Goal: Communication & Community: Ask a question

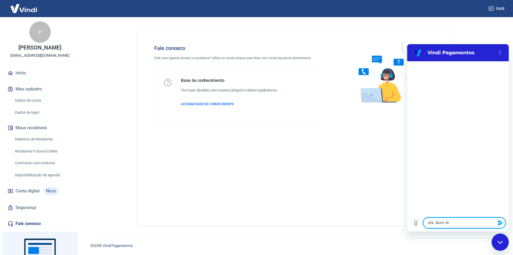
type textarea "ola, bum dia"
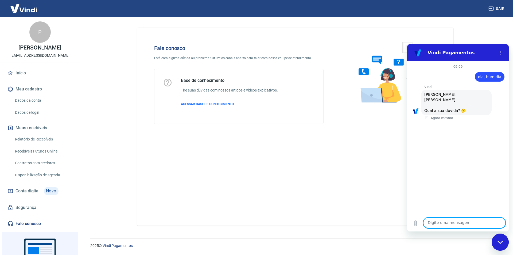
scroll to position [13, 0]
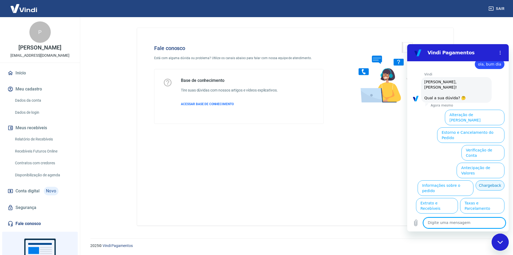
click at [476, 180] on button "Chargeback" at bounding box center [490, 185] width 29 height 10
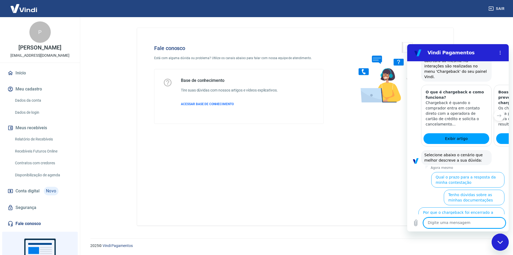
scroll to position [172, 0]
type textarea "sobre a venda n 41"
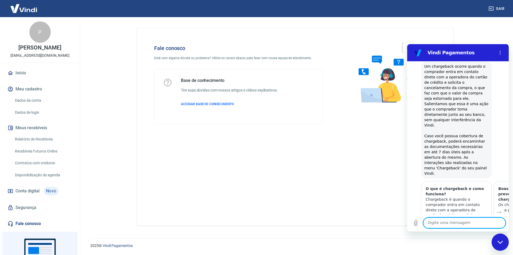
scroll to position [107, 0]
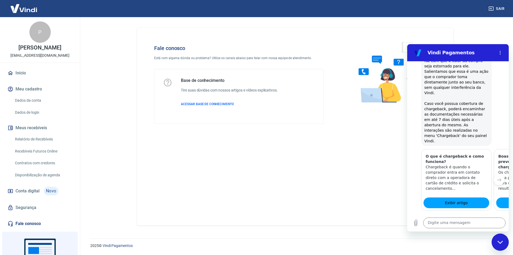
drag, startPoint x: 479, startPoint y: 140, endPoint x: 465, endPoint y: 133, distance: 16.1
click at [464, 153] on h3 "O que é chargeback e como funciona?" at bounding box center [456, 158] width 61 height 11
drag, startPoint x: 486, startPoint y: 117, endPoint x: 496, endPoint y: 119, distance: 10.4
click at [487, 117] on div "Vindi diz: Um chargeback ocorre quando o comprador entra em contato direto com …" at bounding box center [456, 87] width 71 height 117
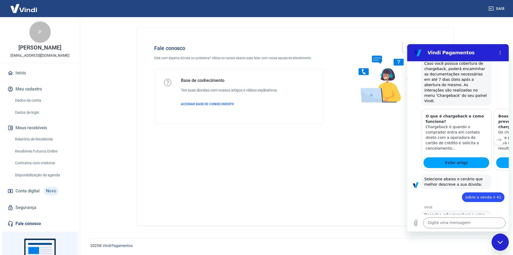
scroll to position [148, 0]
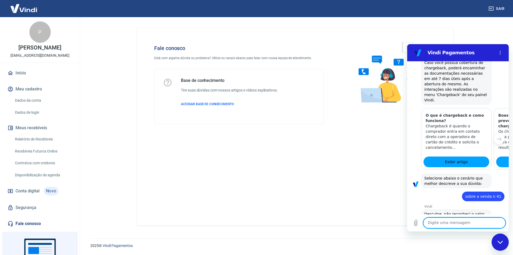
click at [463, 223] on textarea at bounding box center [464, 222] width 82 height 11
type textarea "falar com atendente"
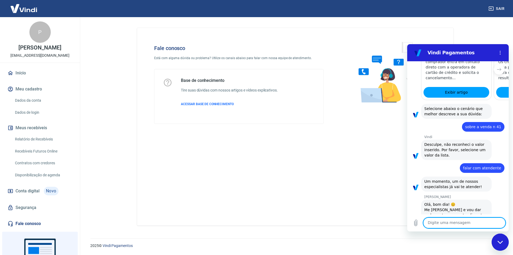
scroll to position [218, 0]
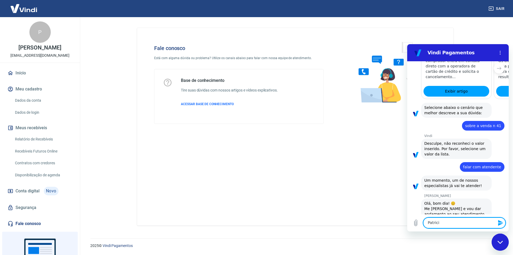
type textarea "[PERSON_NAME]"
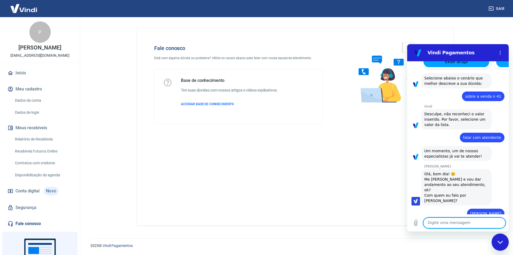
scroll to position [249, 0]
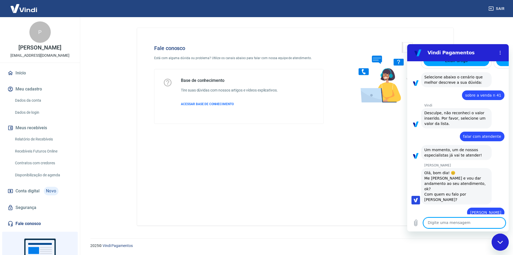
type textarea "E"
type textarea "Sobre a venda 41"
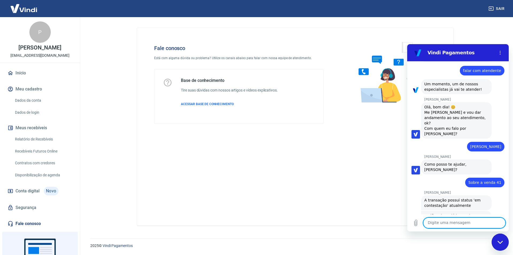
scroll to position [316, 0]
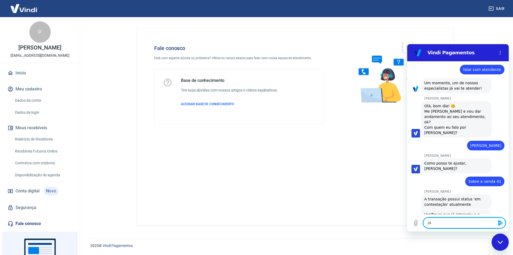
type textarea "j"
type textarea "quando devo receber o valor"
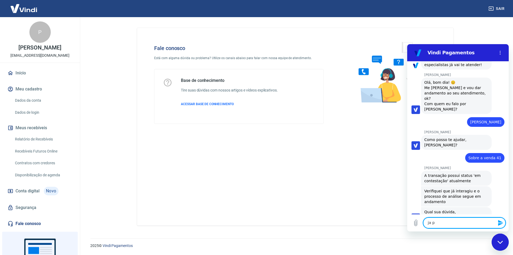
scroll to position [339, 0]
type textarea "j"
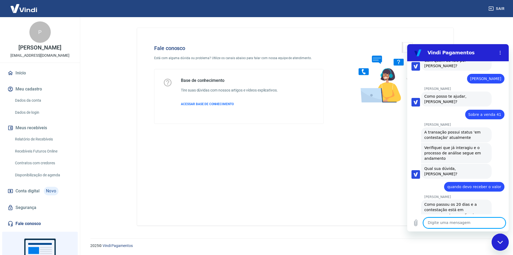
scroll to position [384, 0]
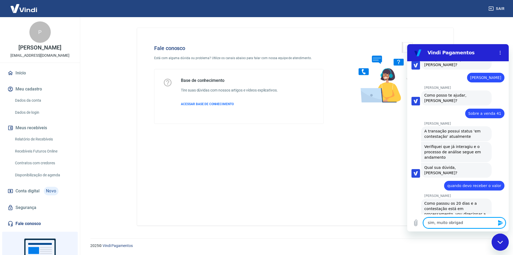
type textarea "sim, muito obrigada"
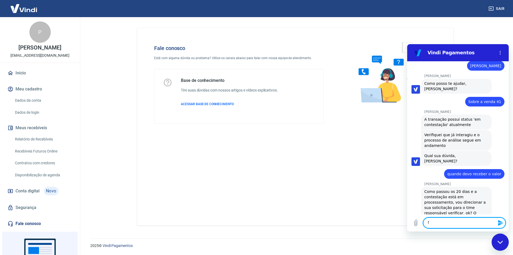
scroll to position [396, 0]
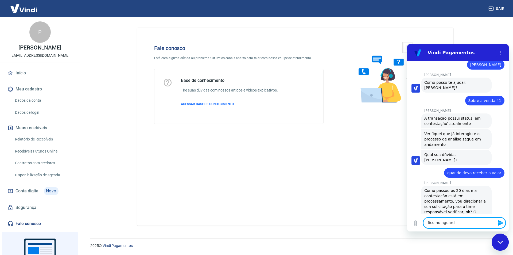
type textarea "fico no aguardo"
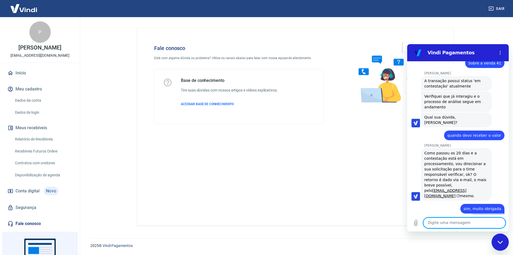
scroll to position [435, 0]
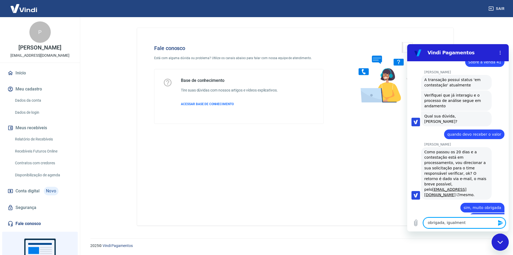
type textarea "obrigada, igualmente"
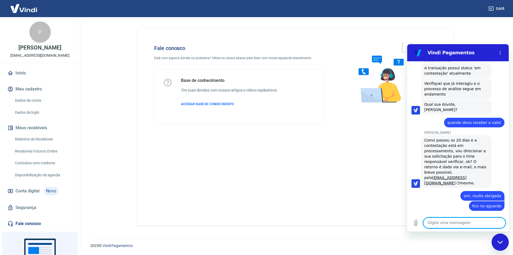
scroll to position [448, 0]
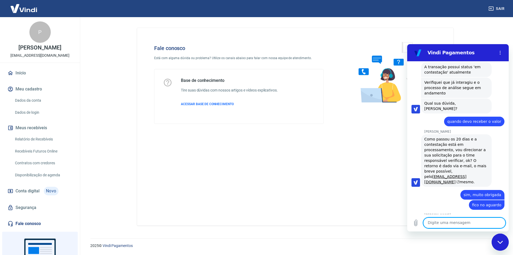
click at [448, 226] on textarea at bounding box center [464, 222] width 82 height 11
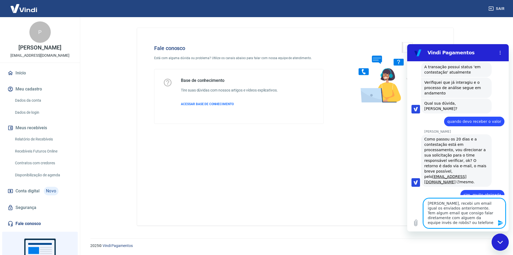
type textarea "[PERSON_NAME], recebi um email igual os enviados anteriormente. Tem algum email…"
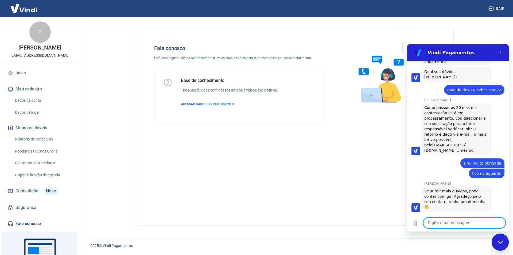
scroll to position [513, 0]
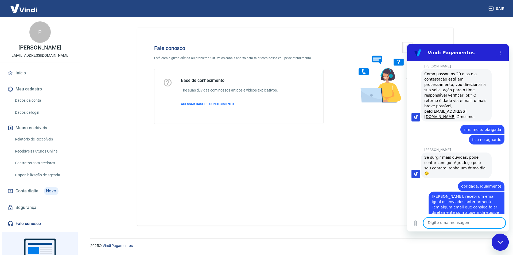
click at [459, 222] on textarea at bounding box center [464, 222] width 82 height 11
type textarea "ok, fico no aguardo"
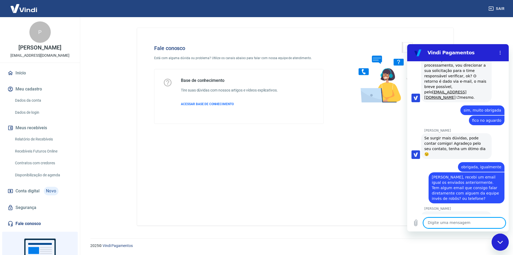
scroll to position [533, 0]
